Goal: Book appointment/travel/reservation

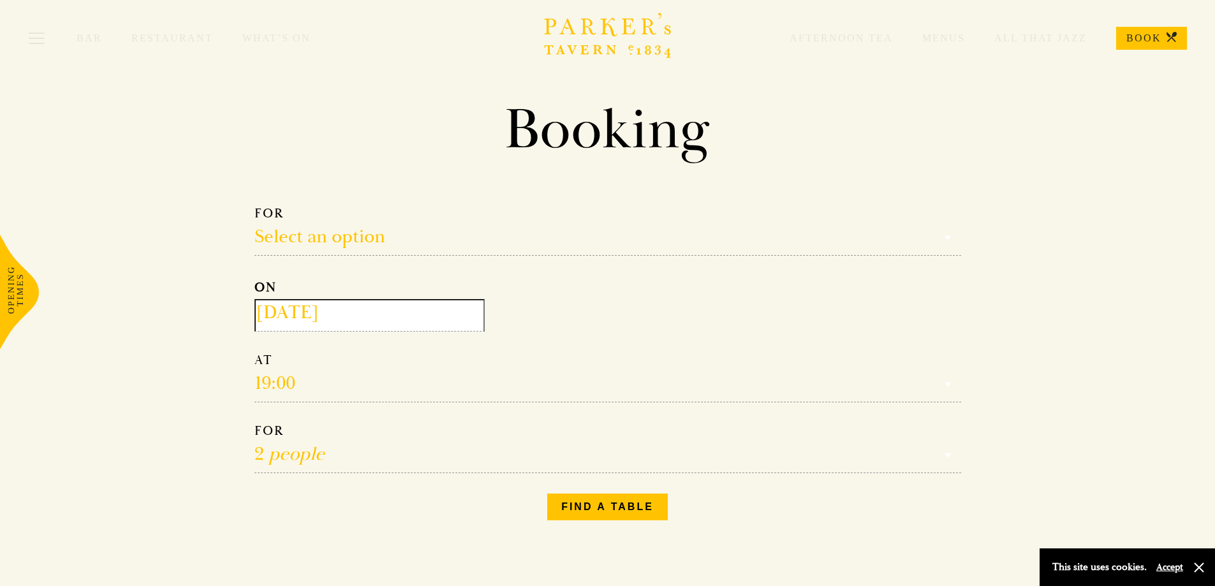
click at [502, 220] on select "Select an option Lunch Dinner Afternoon Tea" at bounding box center [608, 230] width 707 height 50
click at [445, 223] on select "Select an option Lunch Dinner Afternoon Tea" at bounding box center [608, 230] width 707 height 50
click at [300, 388] on select "Reservation time" at bounding box center [608, 377] width 707 height 50
click at [371, 230] on select "Select an option Lunch Dinner Afternoon Tea" at bounding box center [608, 230] width 707 height 50
select select "161949"
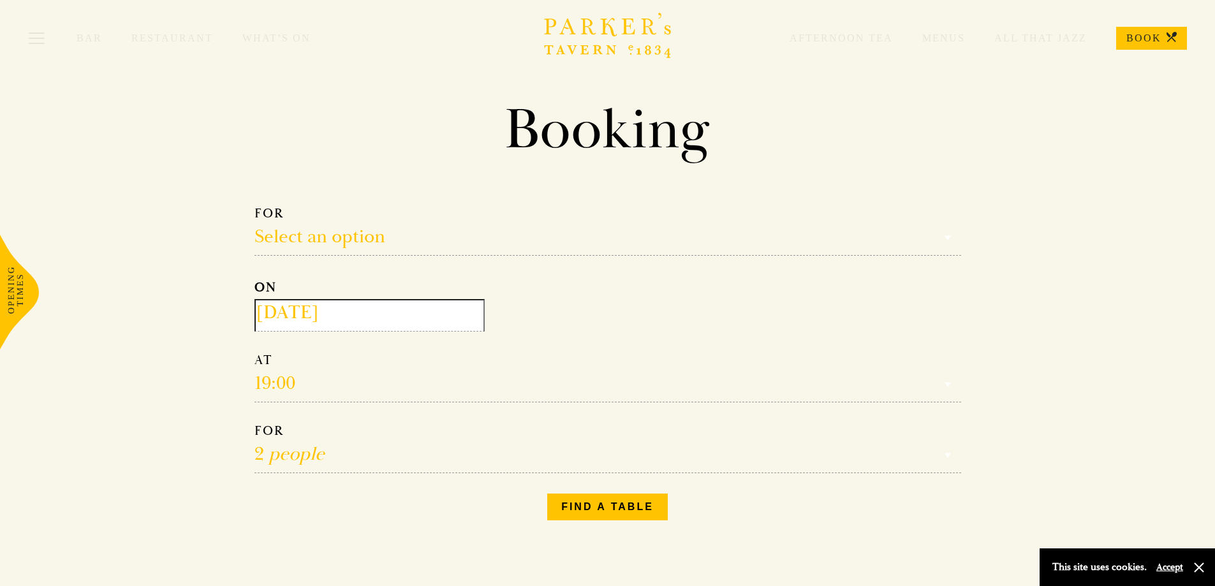
click at [255, 205] on select "Select an option Lunch Dinner Afternoon Tea" at bounding box center [608, 230] width 707 height 50
click at [191, 280] on section "Booking Make a Reservation Afternoon Tea Select an option Lunch Dinner Afternoo…" at bounding box center [607, 313] width 1215 height 435
click at [627, 27] on icon "Brasserie Restaurant Cambridge | Parker's Tavern Cambridge Parker's Tavern is a…" at bounding box center [608, 35] width 128 height 45
